Goal: Information Seeking & Learning: Learn about a topic

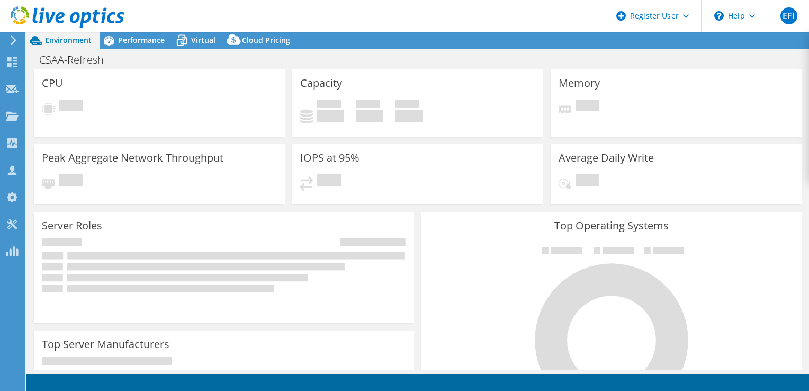
select select "USD"
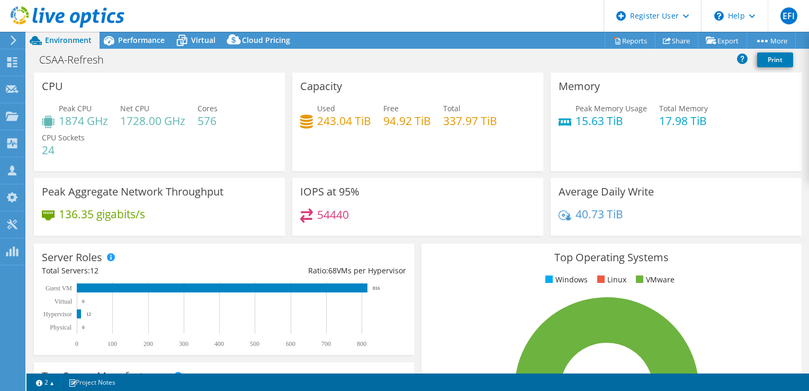
click at [562, 217] on icon at bounding box center [565, 215] width 13 height 10
click at [562, 215] on icon at bounding box center [565, 215] width 13 height 14
click at [563, 217] on icon at bounding box center [565, 215] width 13 height 10
click at [559, 213] on icon at bounding box center [565, 215] width 13 height 14
click at [125, 41] on span "Performance" at bounding box center [141, 40] width 47 height 10
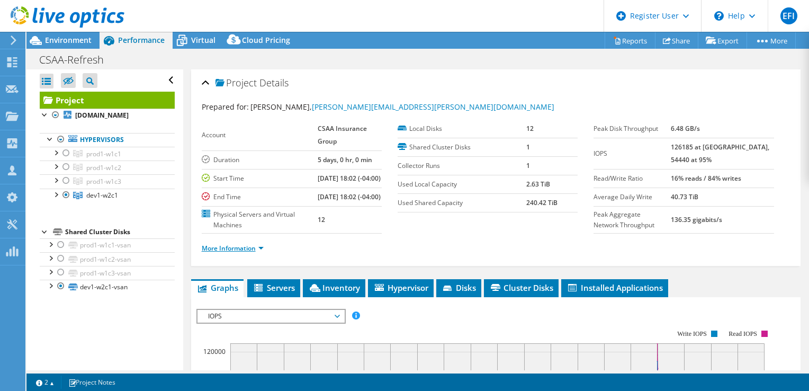
click at [259, 253] on link "More Information" at bounding box center [233, 248] width 62 height 9
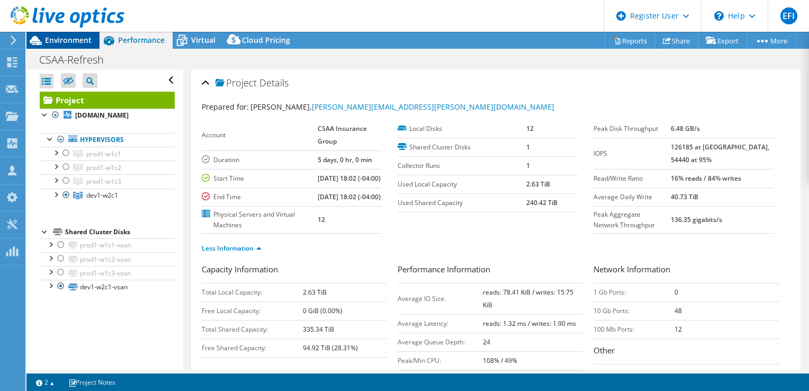
click at [65, 37] on span "Environment" at bounding box center [68, 40] width 47 height 10
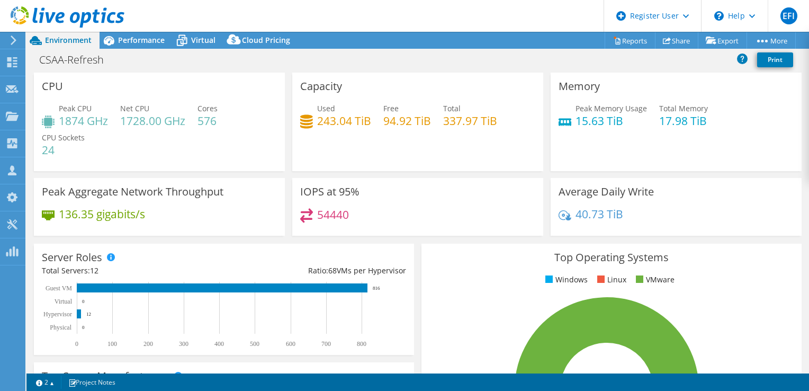
click at [561, 217] on icon at bounding box center [565, 215] width 13 height 14
click at [750, 15] on use at bounding box center [752, 16] width 6 height 4
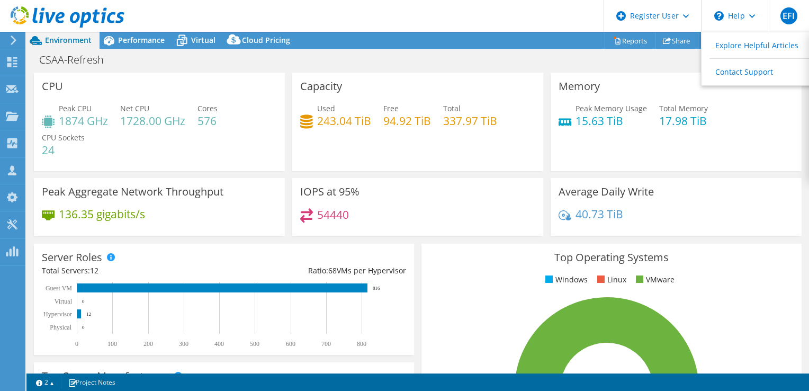
click at [514, 10] on header "EFI Dell User [PERSON_NAME] Iii [EMAIL_ADDRESS][DOMAIN_NAME] Dell My Profile Lo…" at bounding box center [404, 16] width 809 height 32
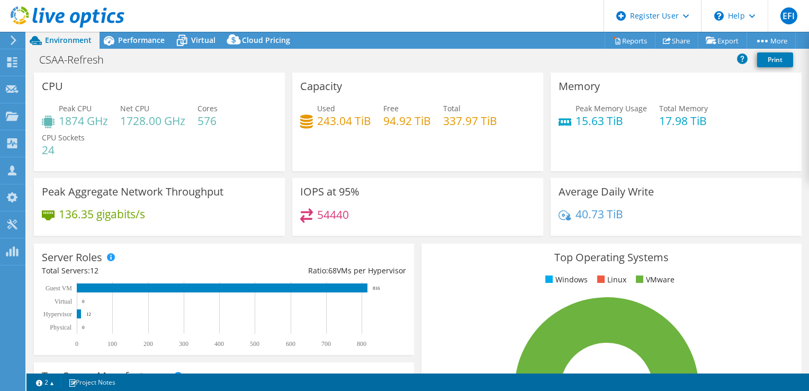
click at [628, 192] on h3 "Average Daily Write" at bounding box center [606, 192] width 95 height 12
click at [197, 37] on span "Virtual" at bounding box center [203, 40] width 24 height 10
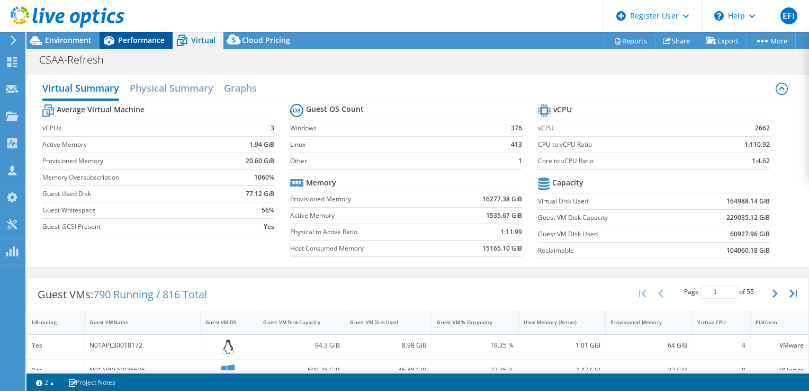
click at [141, 40] on span "Performance" at bounding box center [141, 40] width 47 height 10
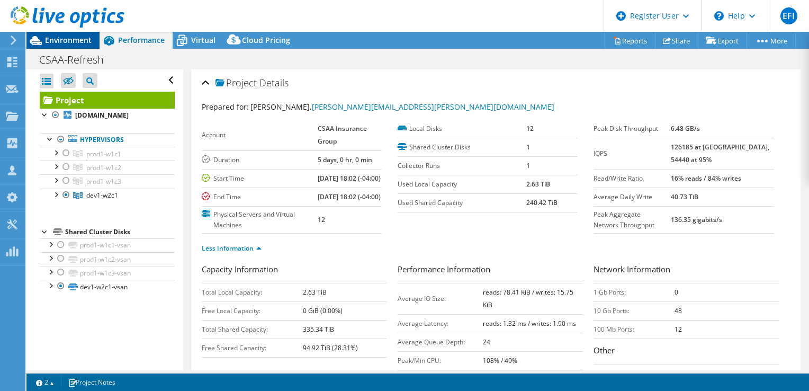
click at [64, 41] on span "Environment" at bounding box center [68, 40] width 47 height 10
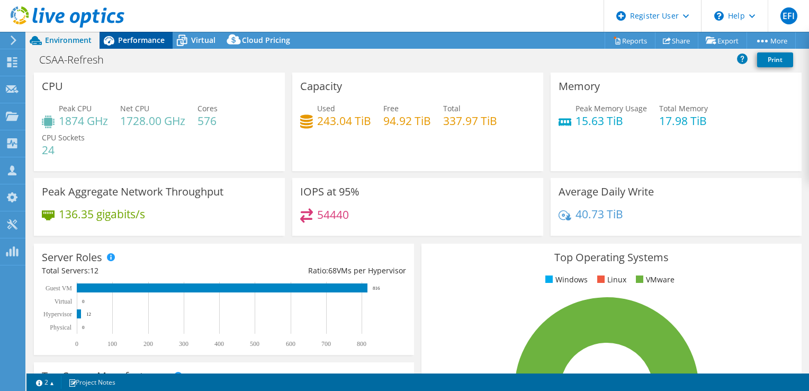
click at [148, 38] on span "Performance" at bounding box center [141, 40] width 47 height 10
